Goal: Information Seeking & Learning: Find specific page/section

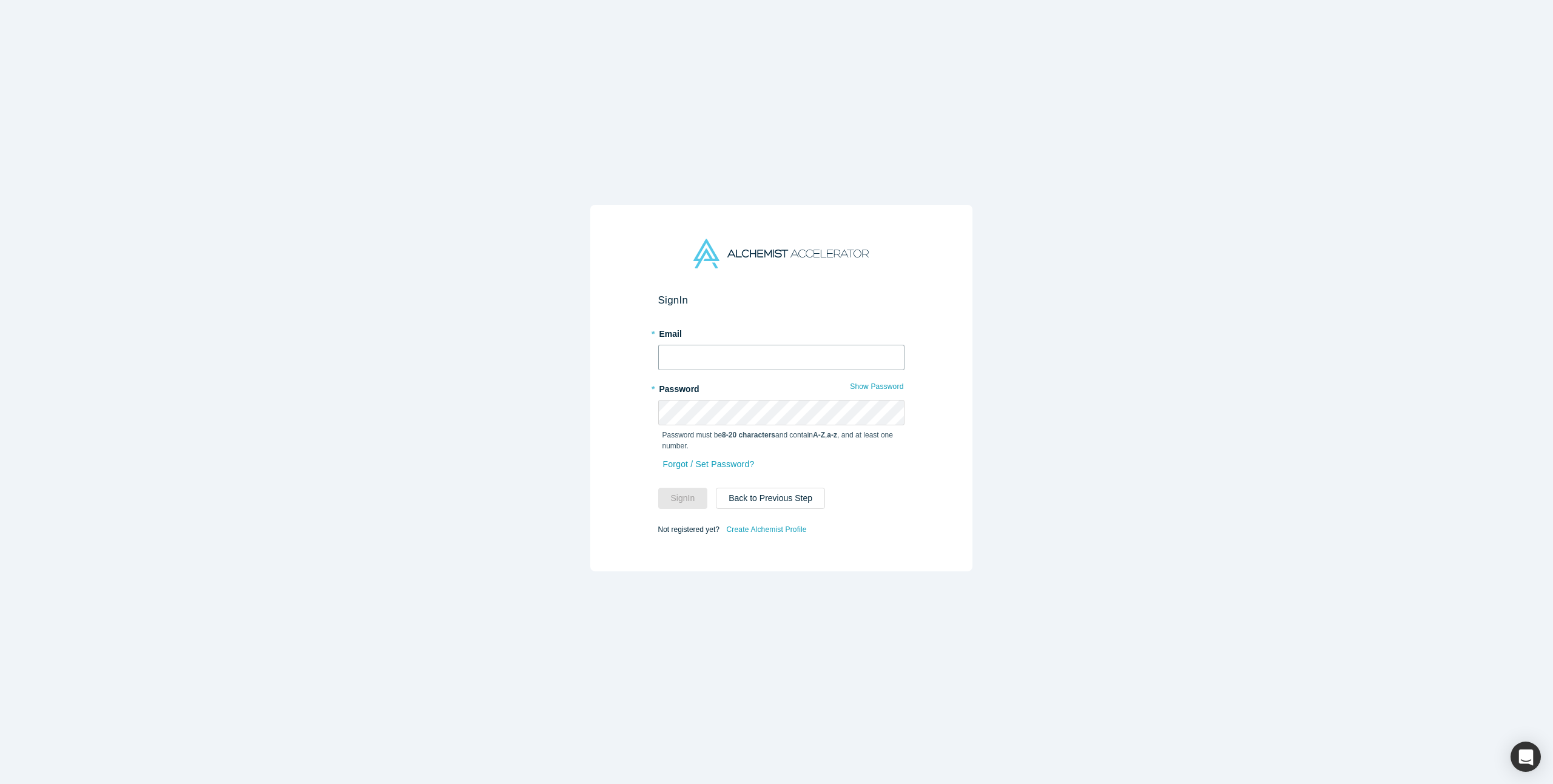
click at [755, 353] on input "text" at bounding box center [782, 357] width 246 height 25
click at [934, 288] on div "Sign In * Email * Password Show Password Password must be 8-20 characters and c…" at bounding box center [781, 388] width 382 height 367
click at [790, 347] on input "text" at bounding box center [782, 357] width 246 height 25
click at [865, 349] on input "text" at bounding box center [782, 357] width 246 height 25
click at [1006, 347] on div "Sign In * Email * Password Show Password Password must be 8-20 characters and c…" at bounding box center [781, 397] width 1562 height 793
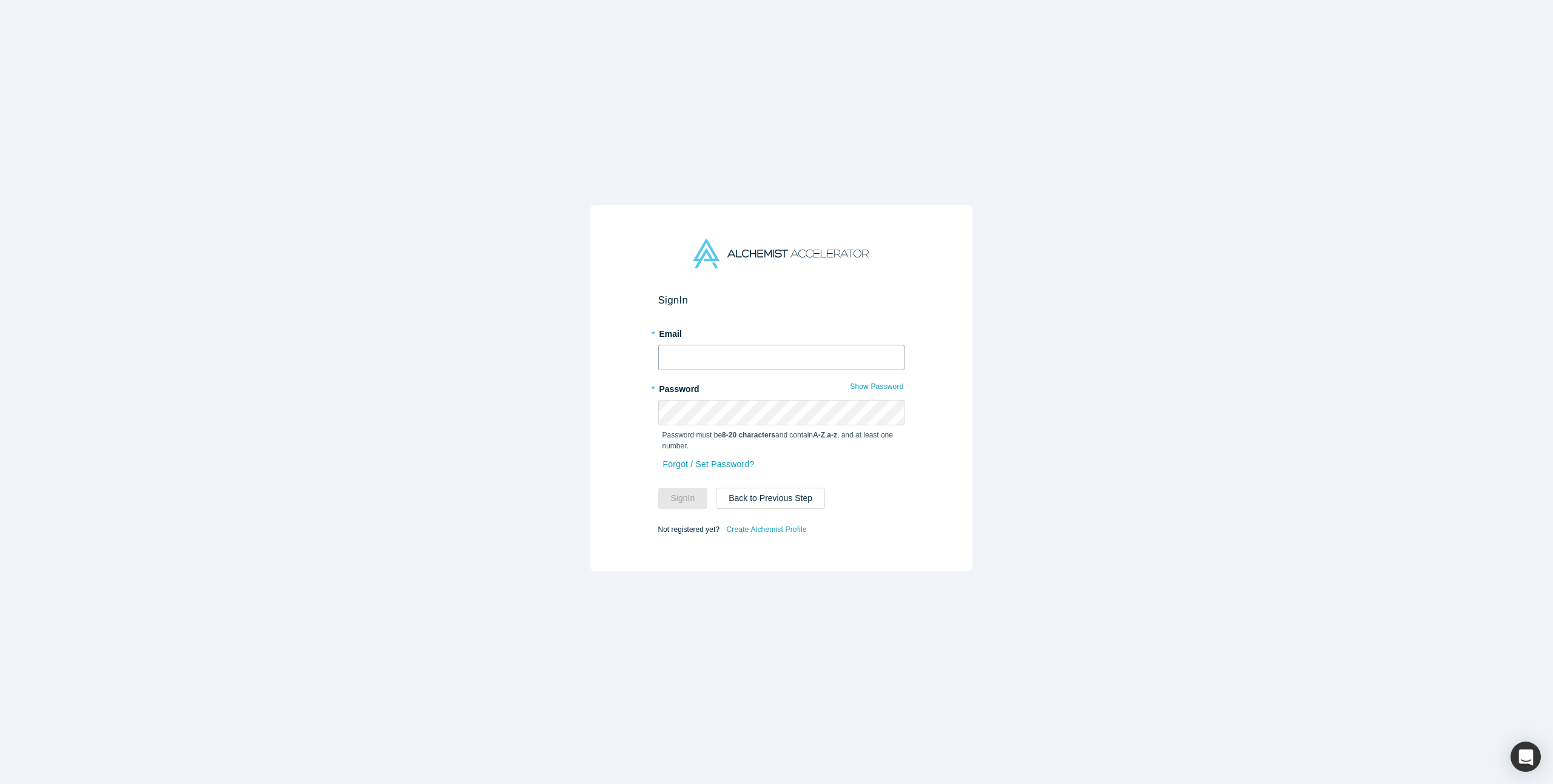
type input "ally@alchemistaccelerator.com"
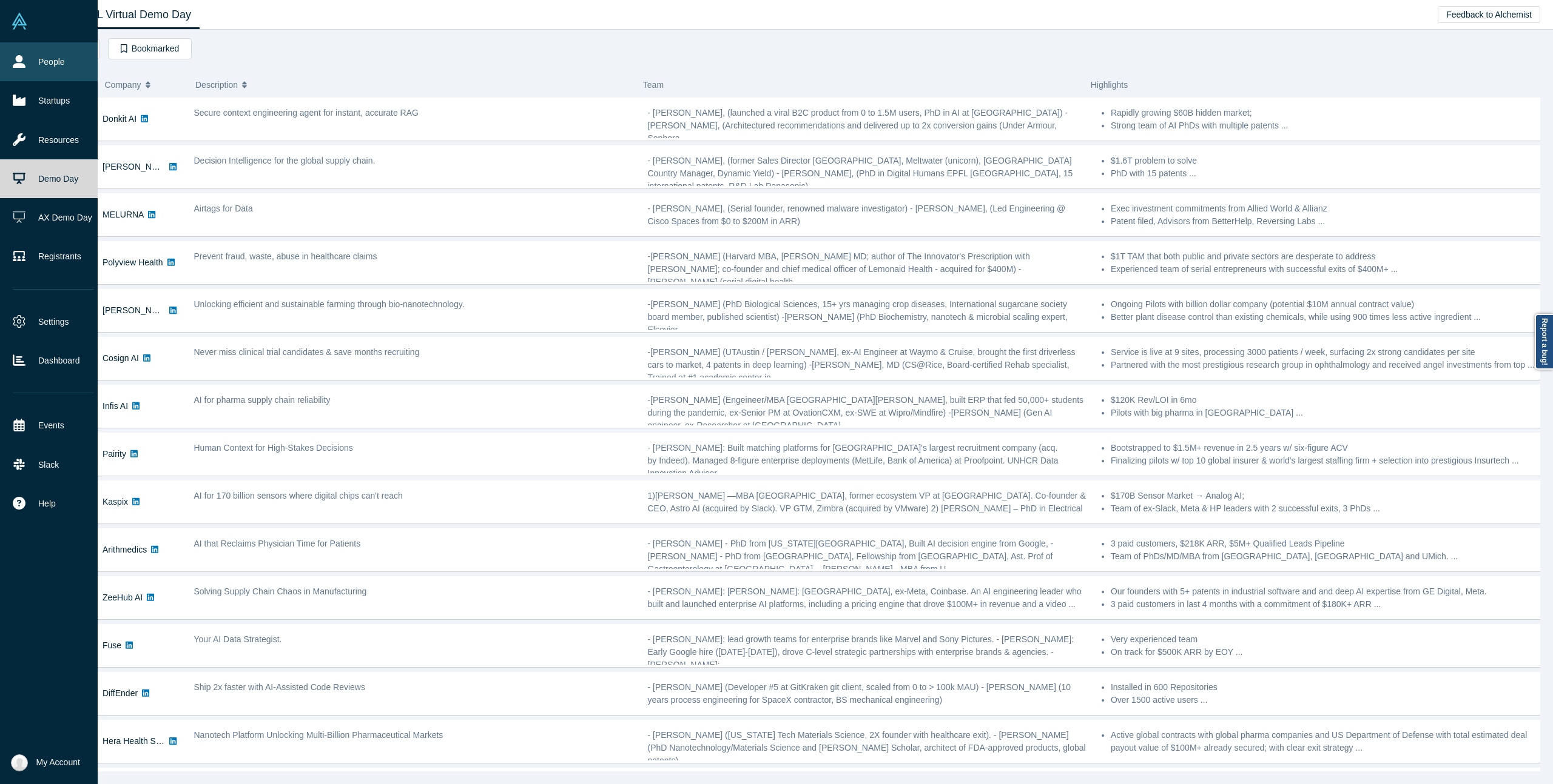
click at [23, 64] on icon at bounding box center [20, 62] width 13 height 13
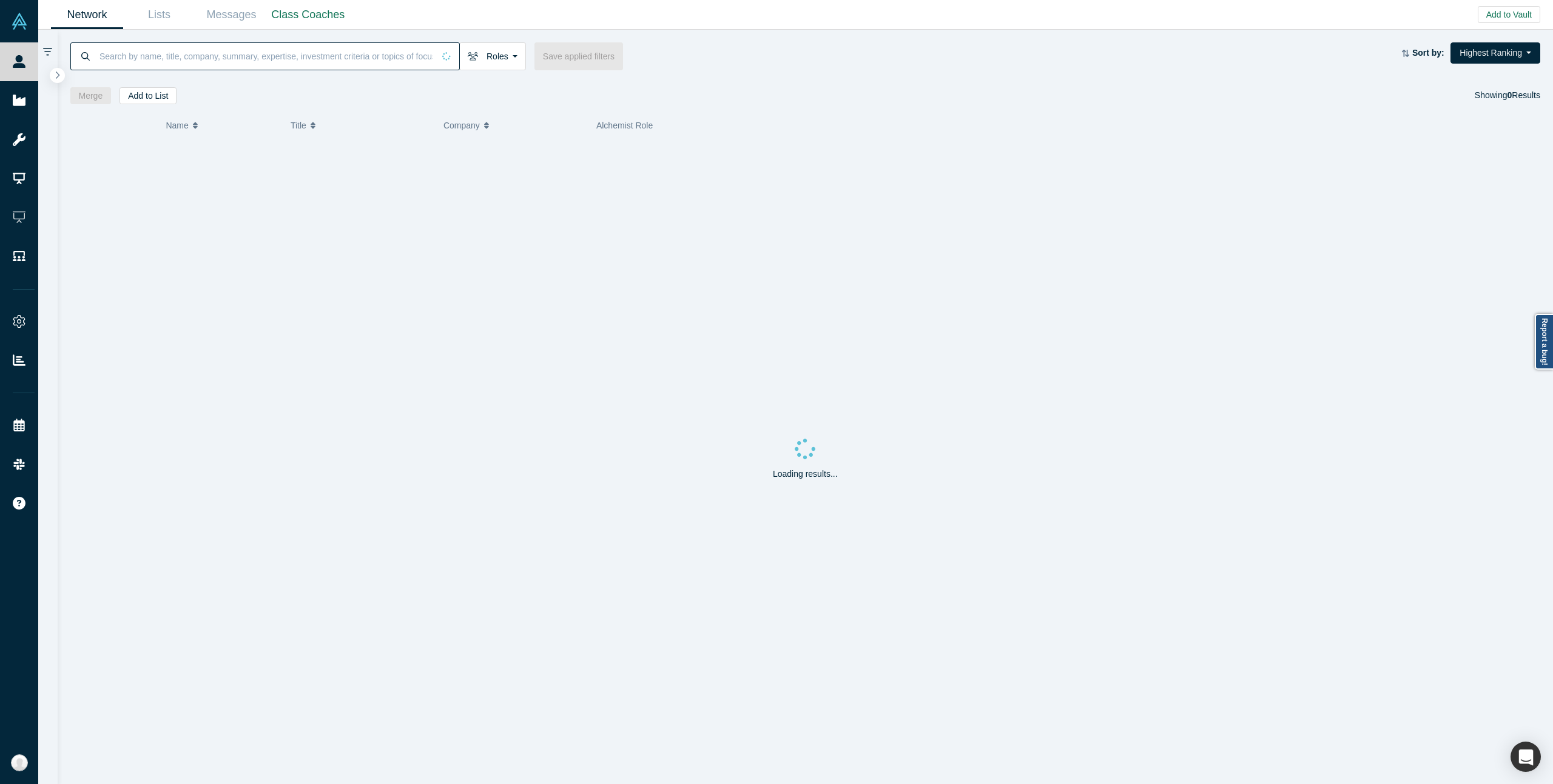
click at [256, 58] on input at bounding box center [265, 55] width 336 height 28
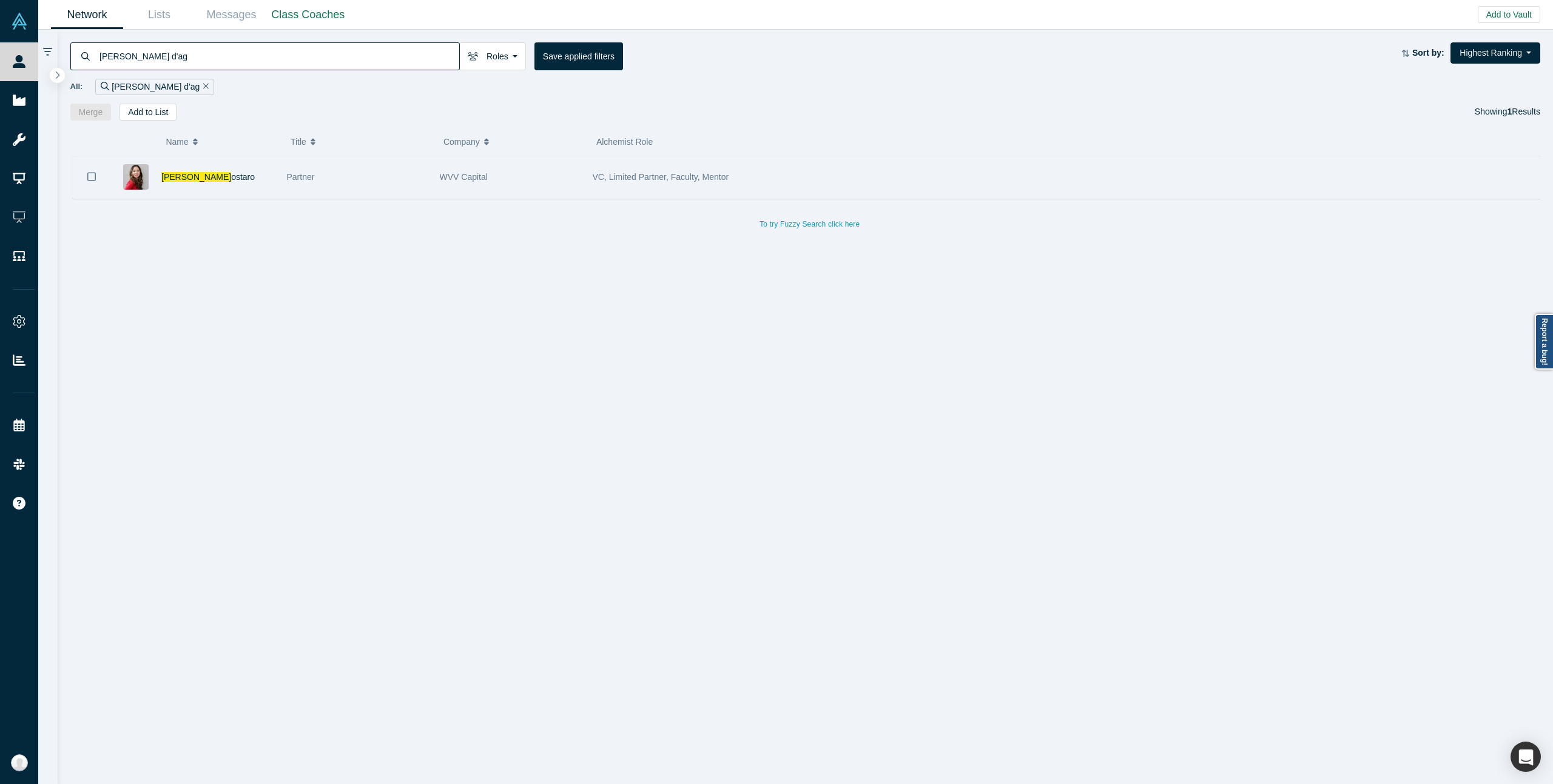
click at [367, 185] on div "Partner" at bounding box center [357, 177] width 140 height 41
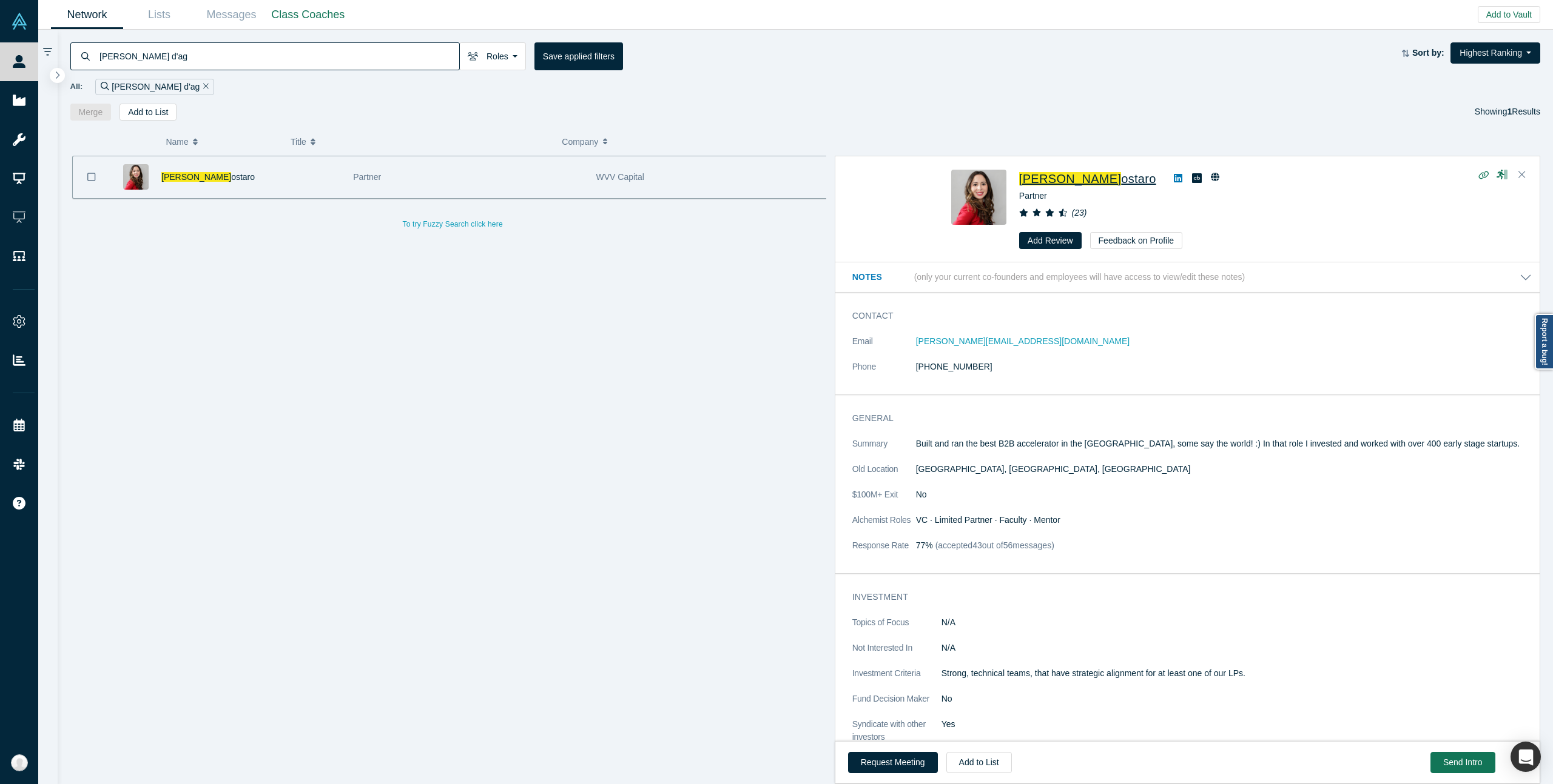
click at [1121, 175] on span "ostaro" at bounding box center [1138, 179] width 35 height 13
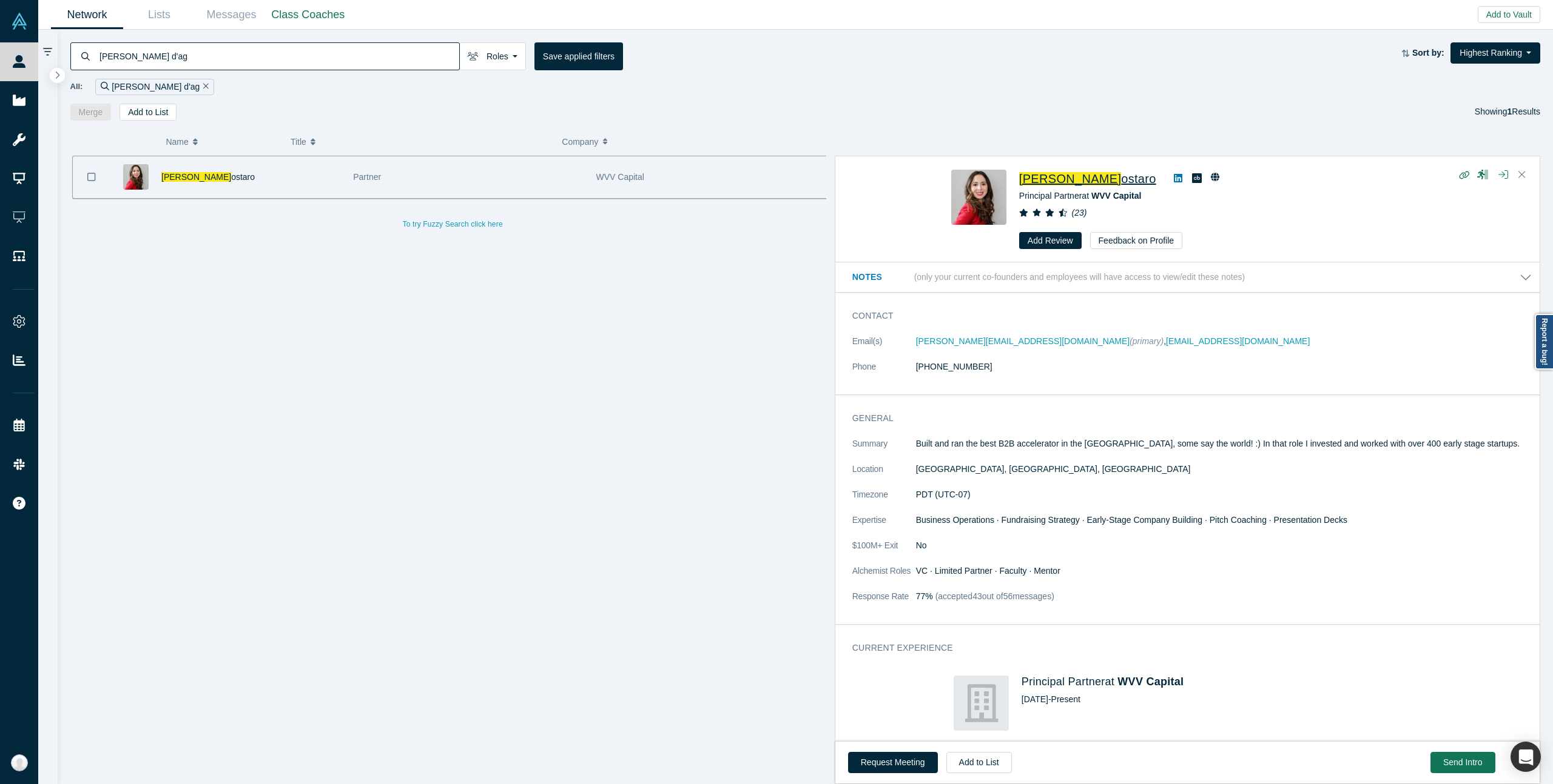
click at [391, 58] on input "danielle d'ag" at bounding box center [278, 55] width 361 height 28
paste input "Rachel Chalmers"
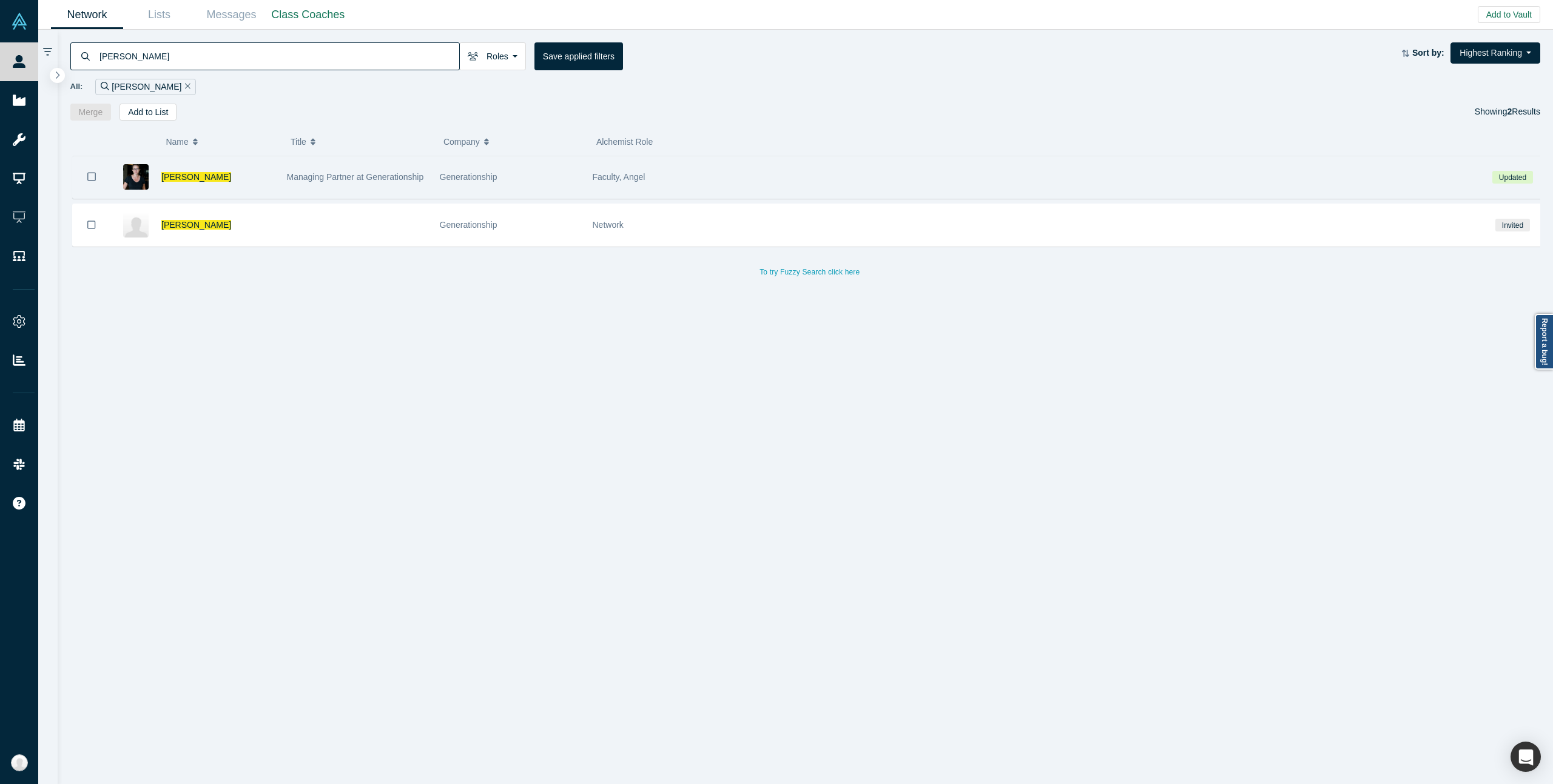
type input "Rachel Chalmers"
click at [291, 191] on div "Managing Partner at Generationship" at bounding box center [357, 177] width 140 height 41
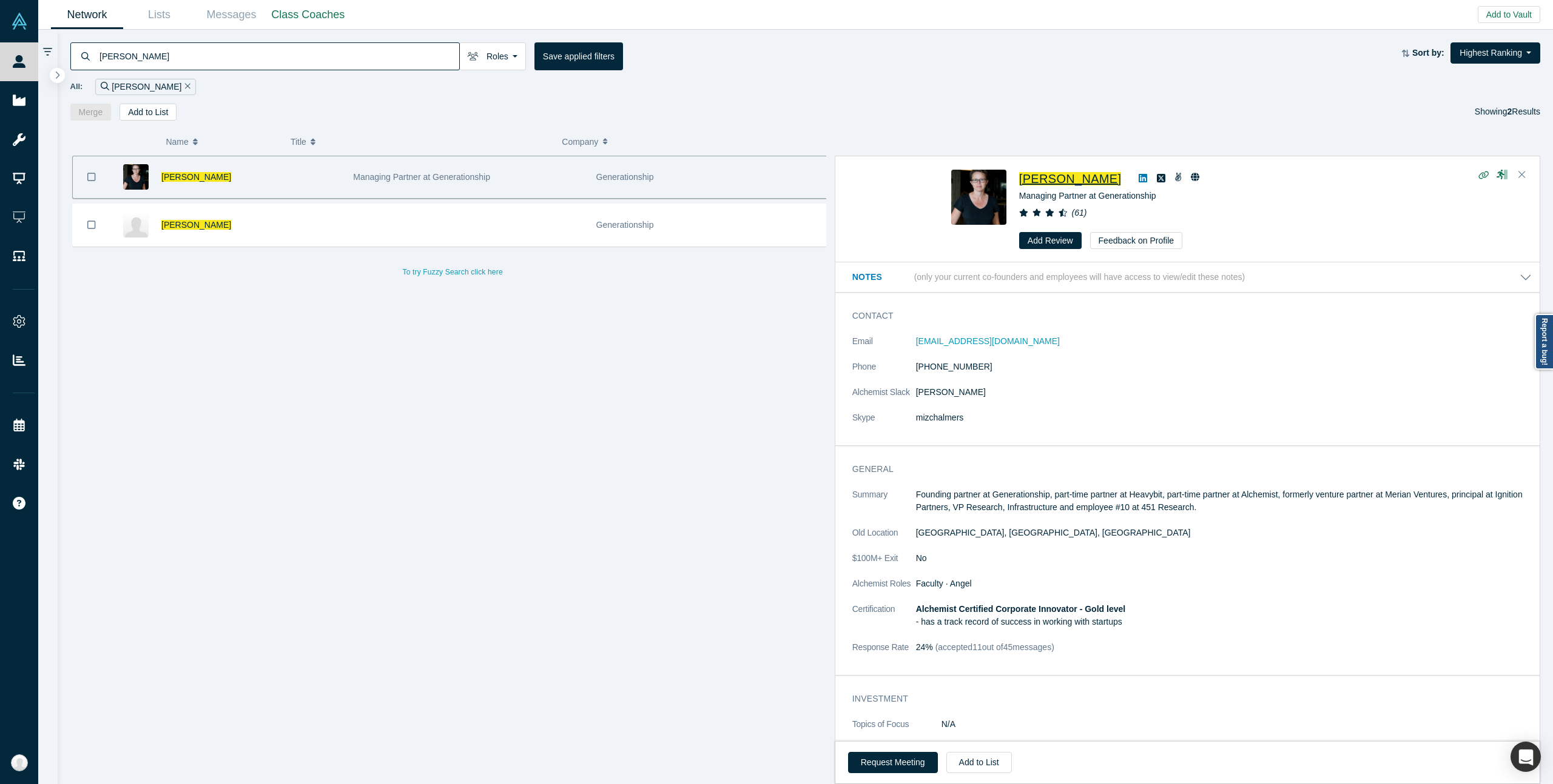
click at [1038, 176] on span "Rachel Chalmers" at bounding box center [1070, 179] width 102 height 13
